Goal: Information Seeking & Learning: Learn about a topic

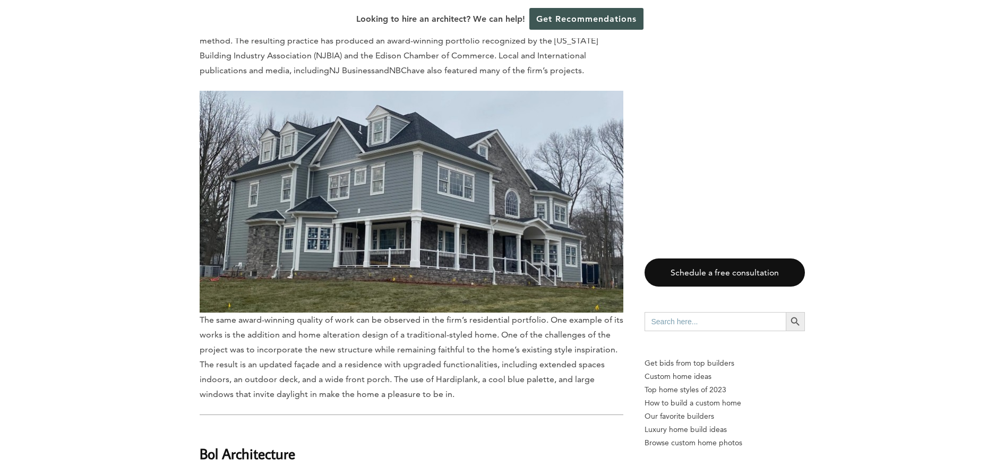
scroll to position [1991, 0]
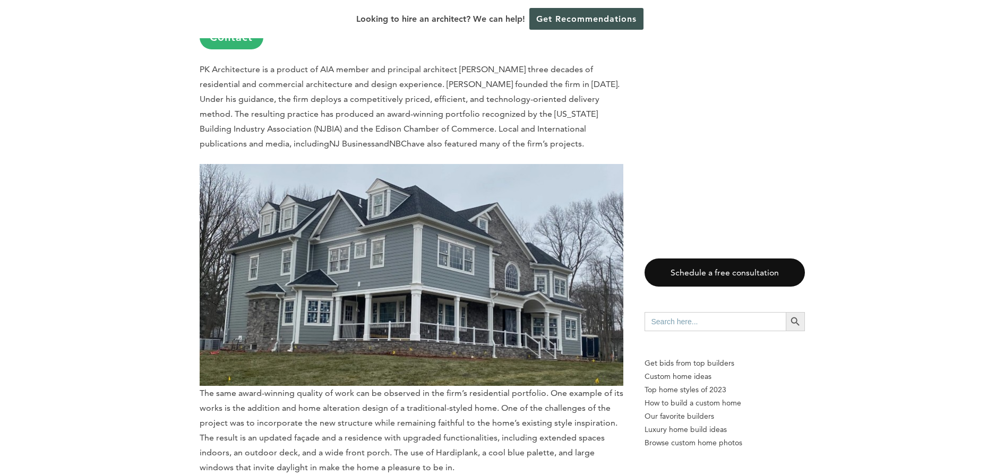
click at [500, 255] on img at bounding box center [412, 275] width 424 height 222
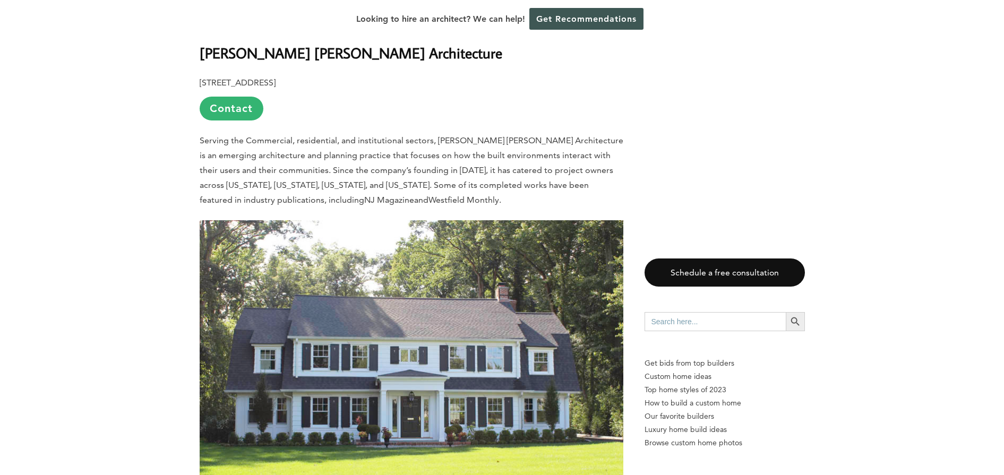
scroll to position [2986, 0]
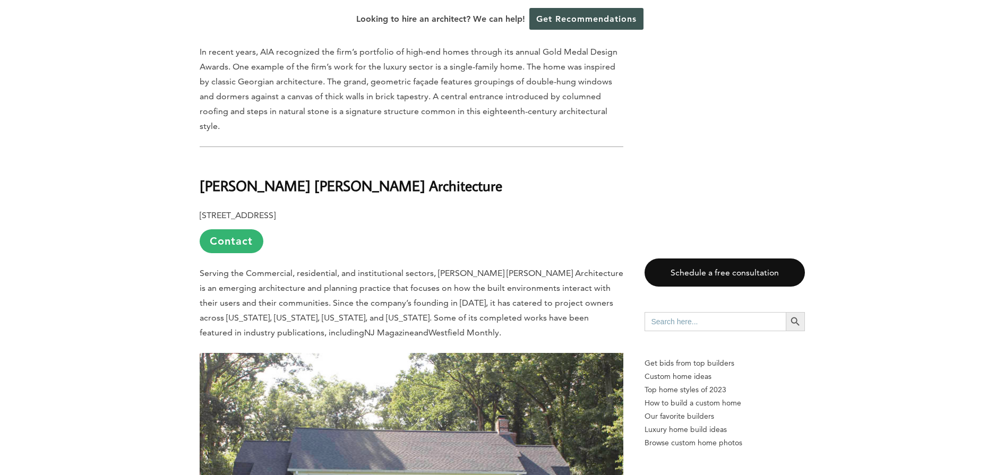
click at [307, 176] on b "[PERSON_NAME] [PERSON_NAME] Architecture" at bounding box center [351, 185] width 303 height 19
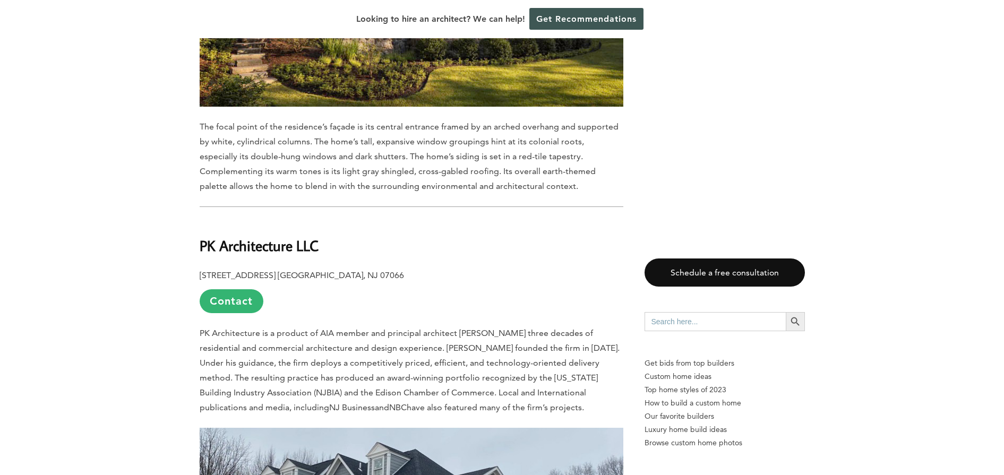
scroll to position [1725, 0]
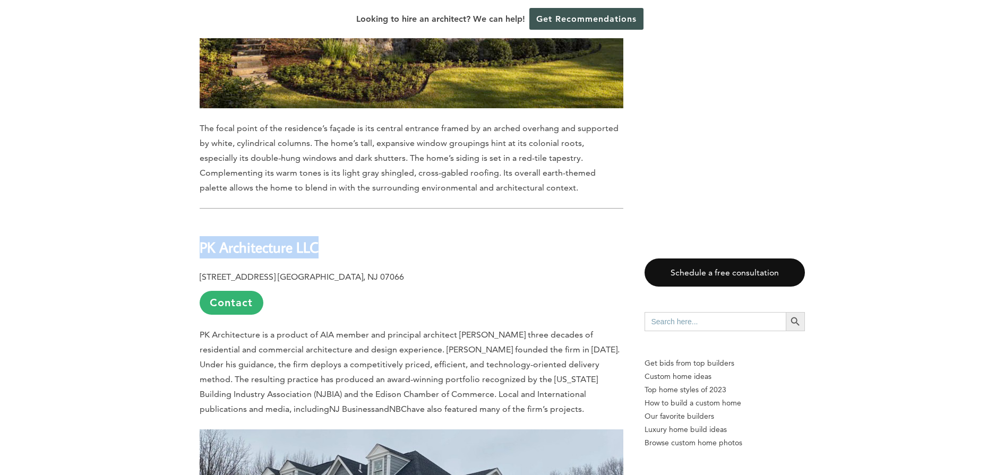
drag, startPoint x: 323, startPoint y: 227, endPoint x: 199, endPoint y: 229, distance: 124.8
drag, startPoint x: 199, startPoint y: 229, endPoint x: 238, endPoint y: 222, distance: 40.4
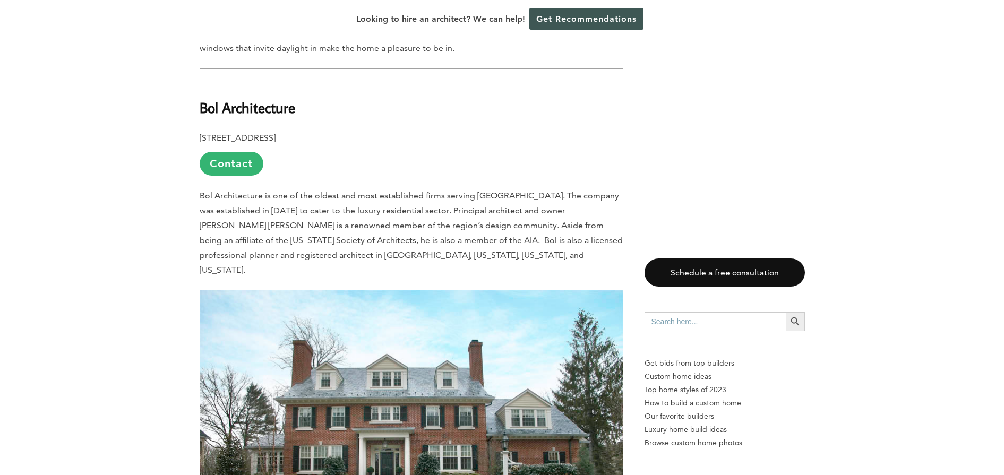
scroll to position [2389, 0]
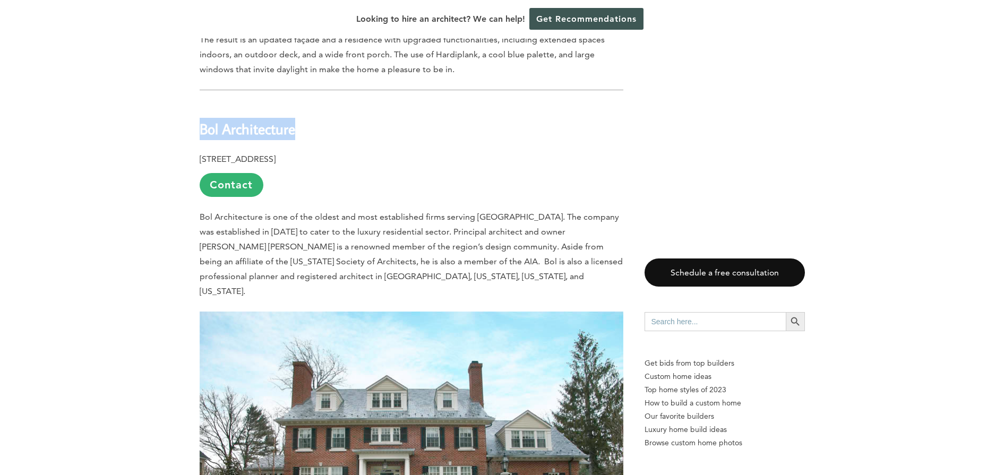
drag, startPoint x: 310, startPoint y: 105, endPoint x: 200, endPoint y: 110, distance: 110.5
click at [200, 110] on h2 "Bol Architecture" at bounding box center [412, 121] width 424 height 37
drag, startPoint x: 200, startPoint y: 110, endPoint x: 225, endPoint y: 112, distance: 25.0
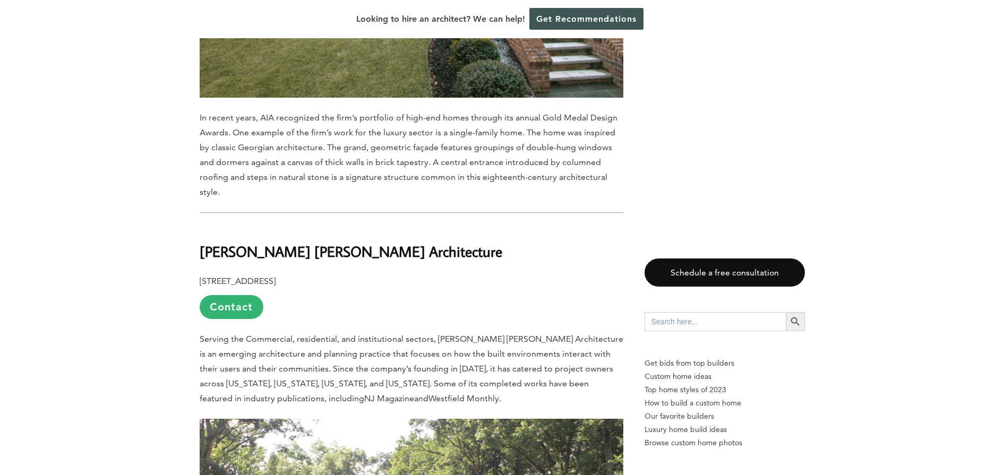
scroll to position [2920, 0]
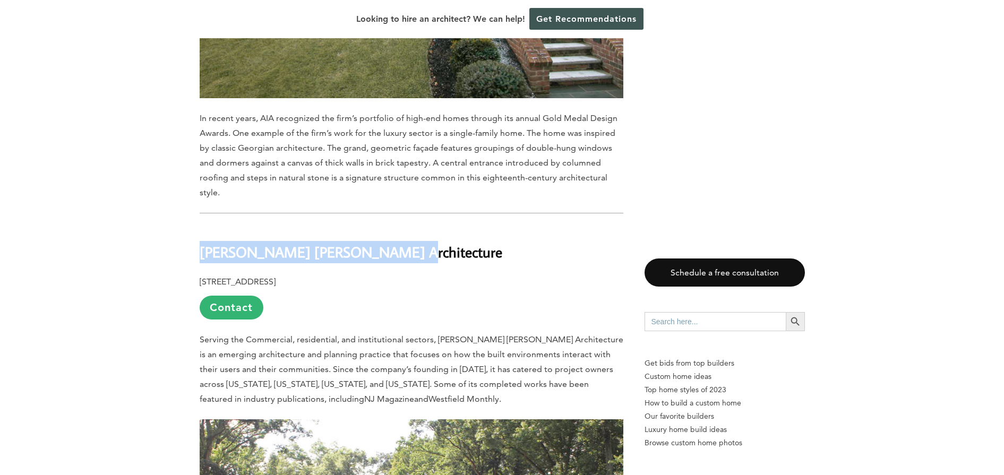
drag, startPoint x: 377, startPoint y: 196, endPoint x: 187, endPoint y: 196, distance: 190.6
drag, startPoint x: 187, startPoint y: 196, endPoint x: 214, endPoint y: 193, distance: 27.3
